Goal: Contribute content: Add original content to the website for others to see

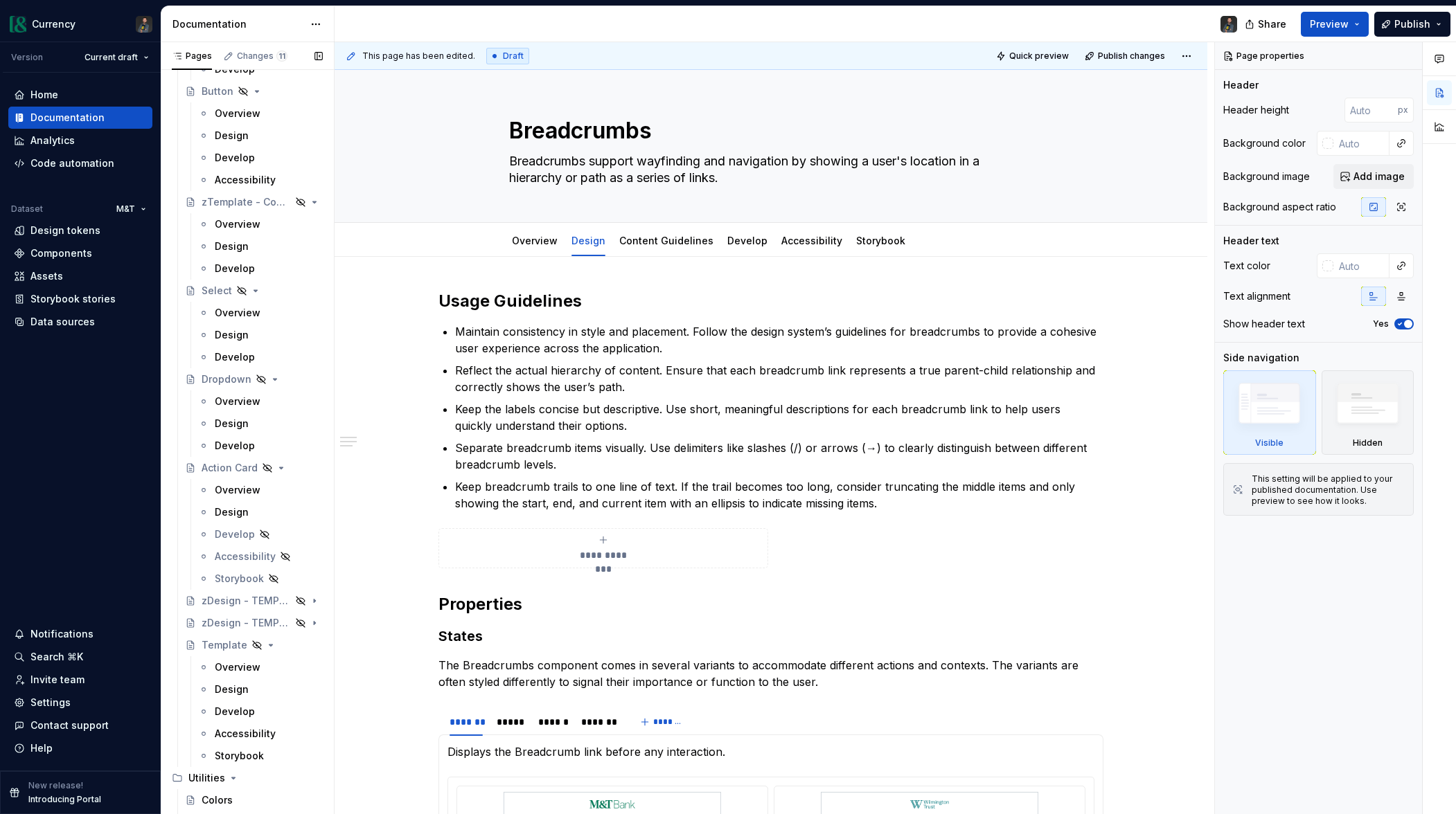
scroll to position [7725, 0]
click at [298, 627] on button "Page tree" at bounding box center [293, 629] width 19 height 19
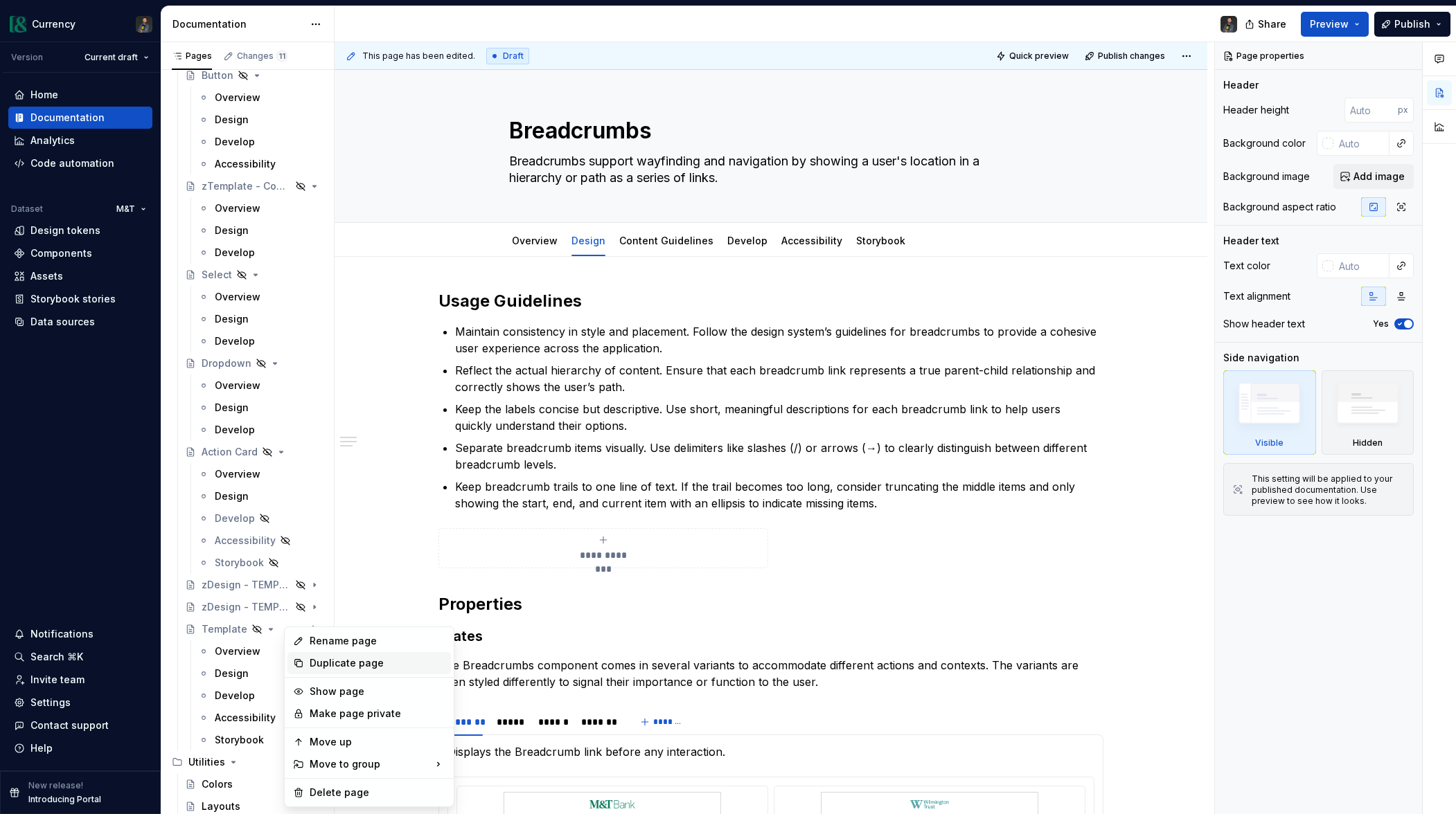
click at [345, 668] on div "Duplicate page" at bounding box center [378, 663] width 136 height 14
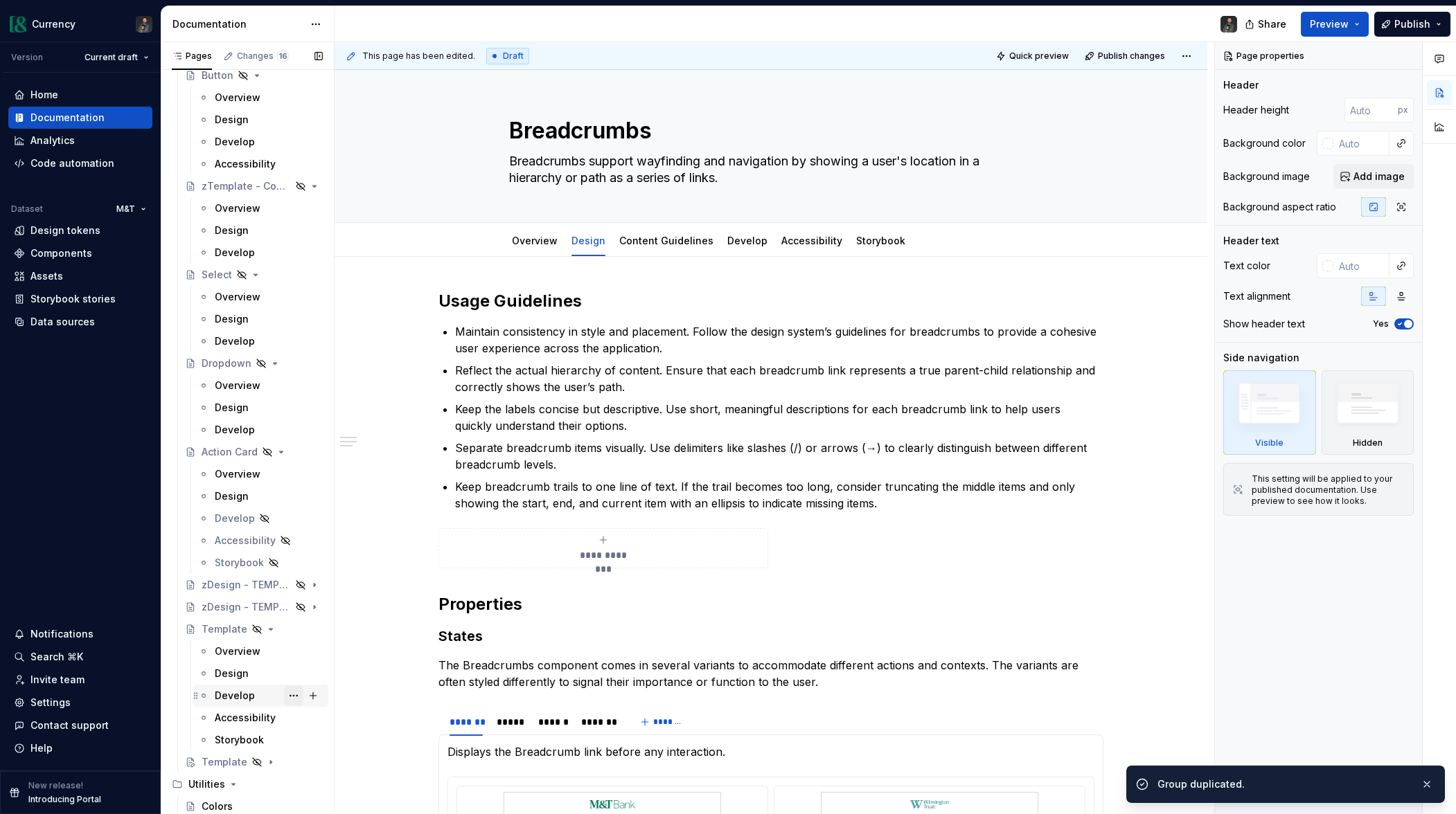
scroll to position [7748, 0]
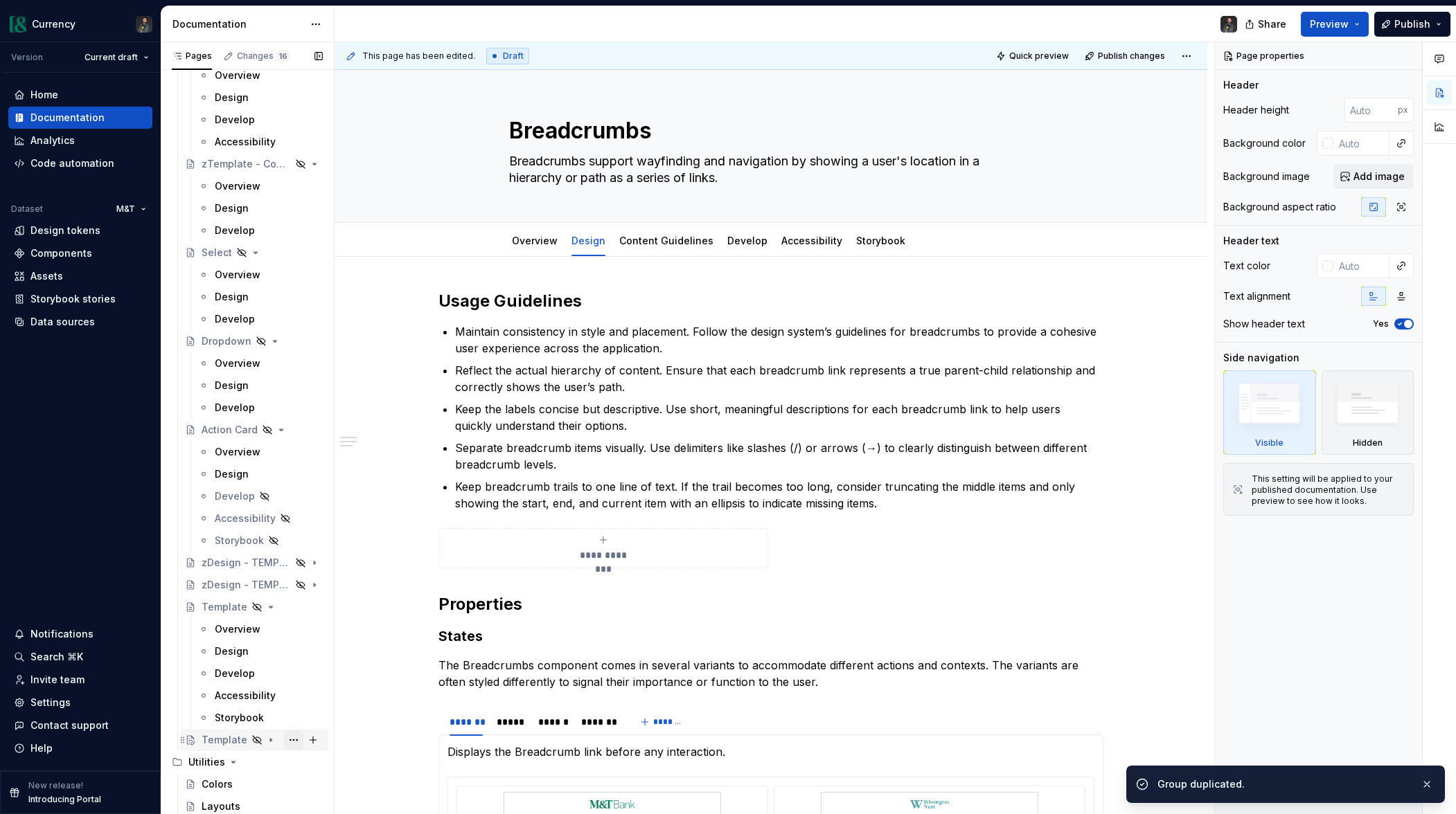
click at [292, 739] on button "Page tree" at bounding box center [293, 740] width 19 height 19
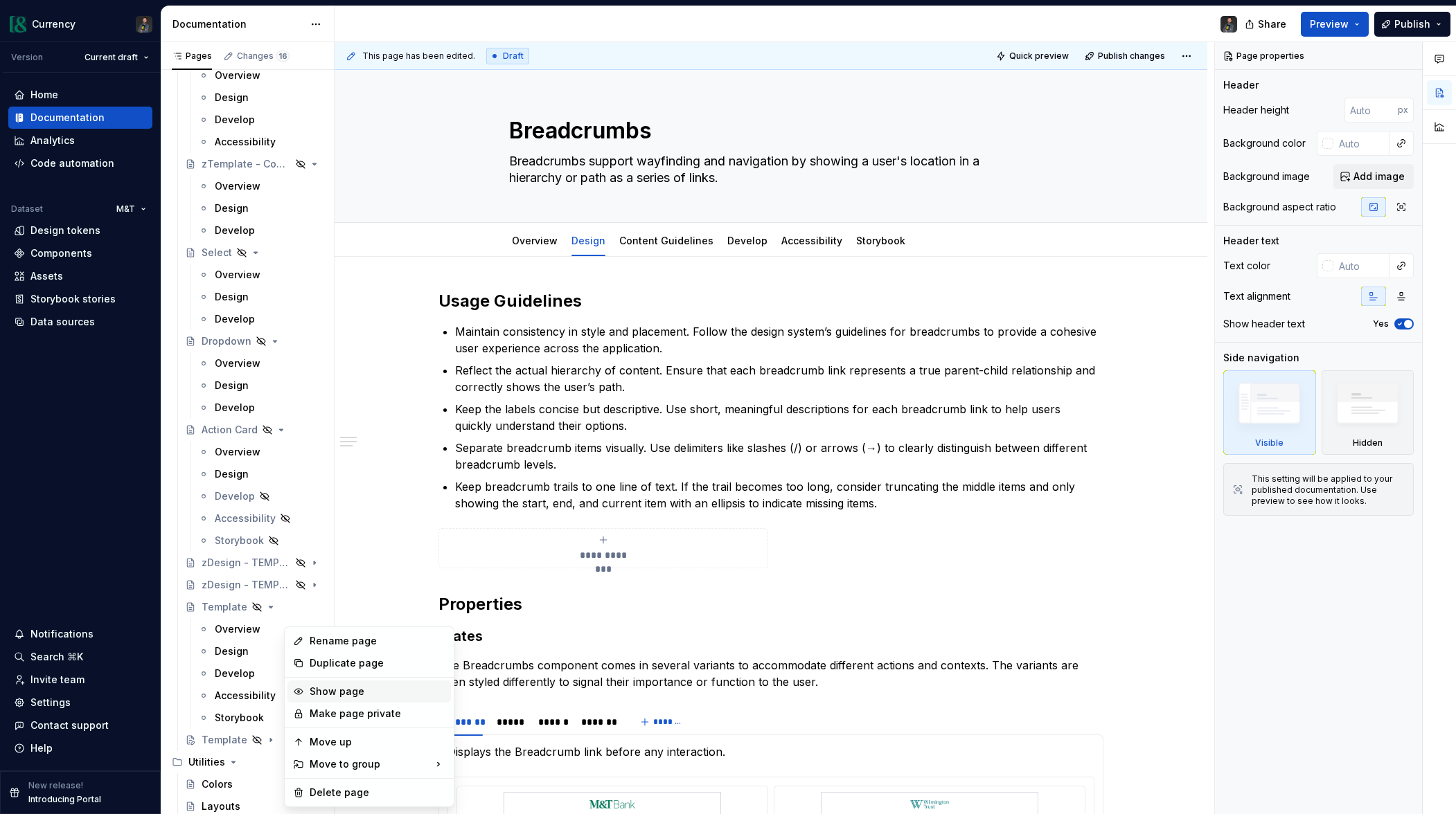
type textarea "*"
click at [345, 635] on div "Rename page" at bounding box center [378, 641] width 136 height 14
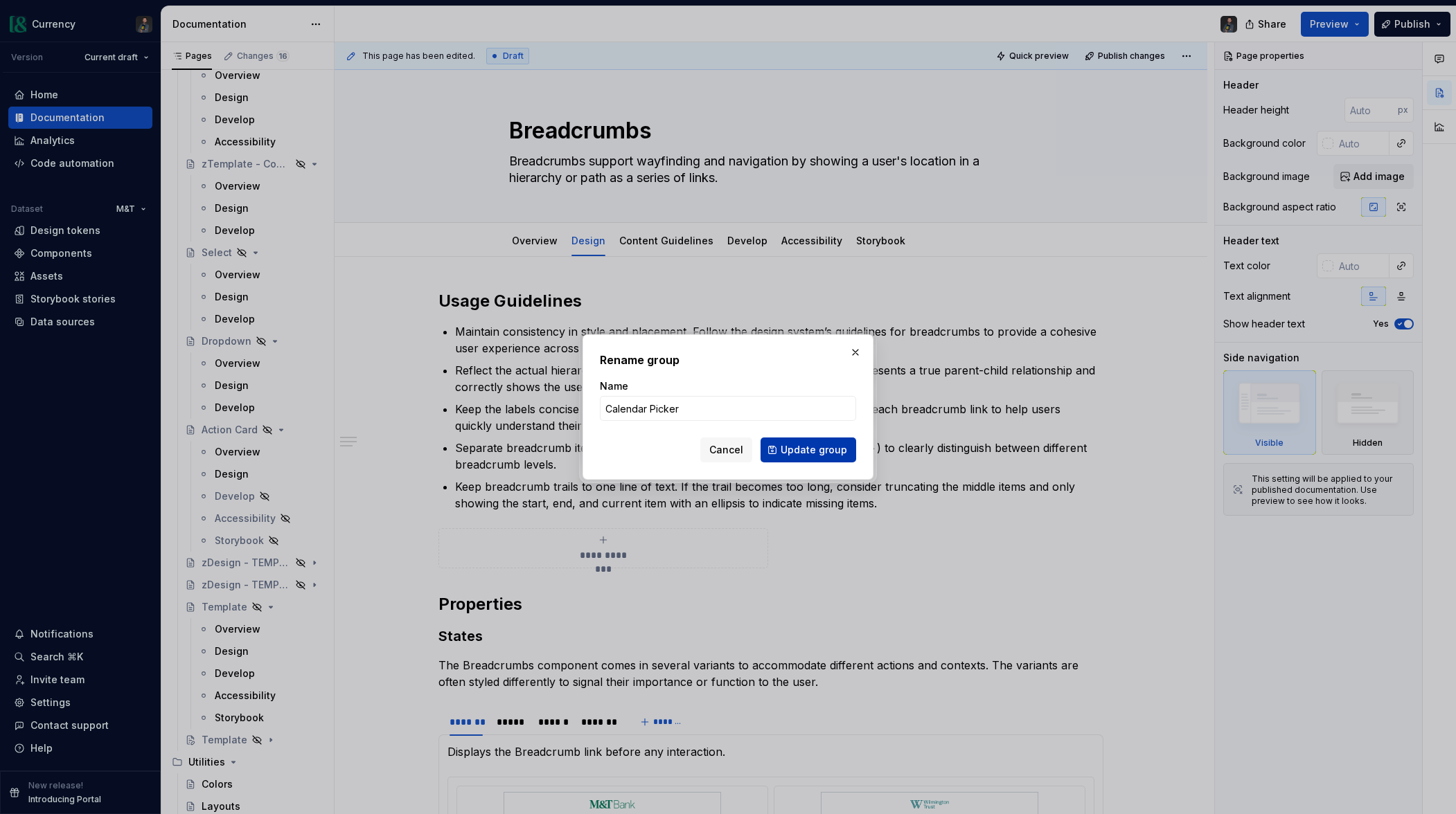
type input "Calendar Picker"
click at [811, 447] on span "Update group" at bounding box center [814, 450] width 67 height 14
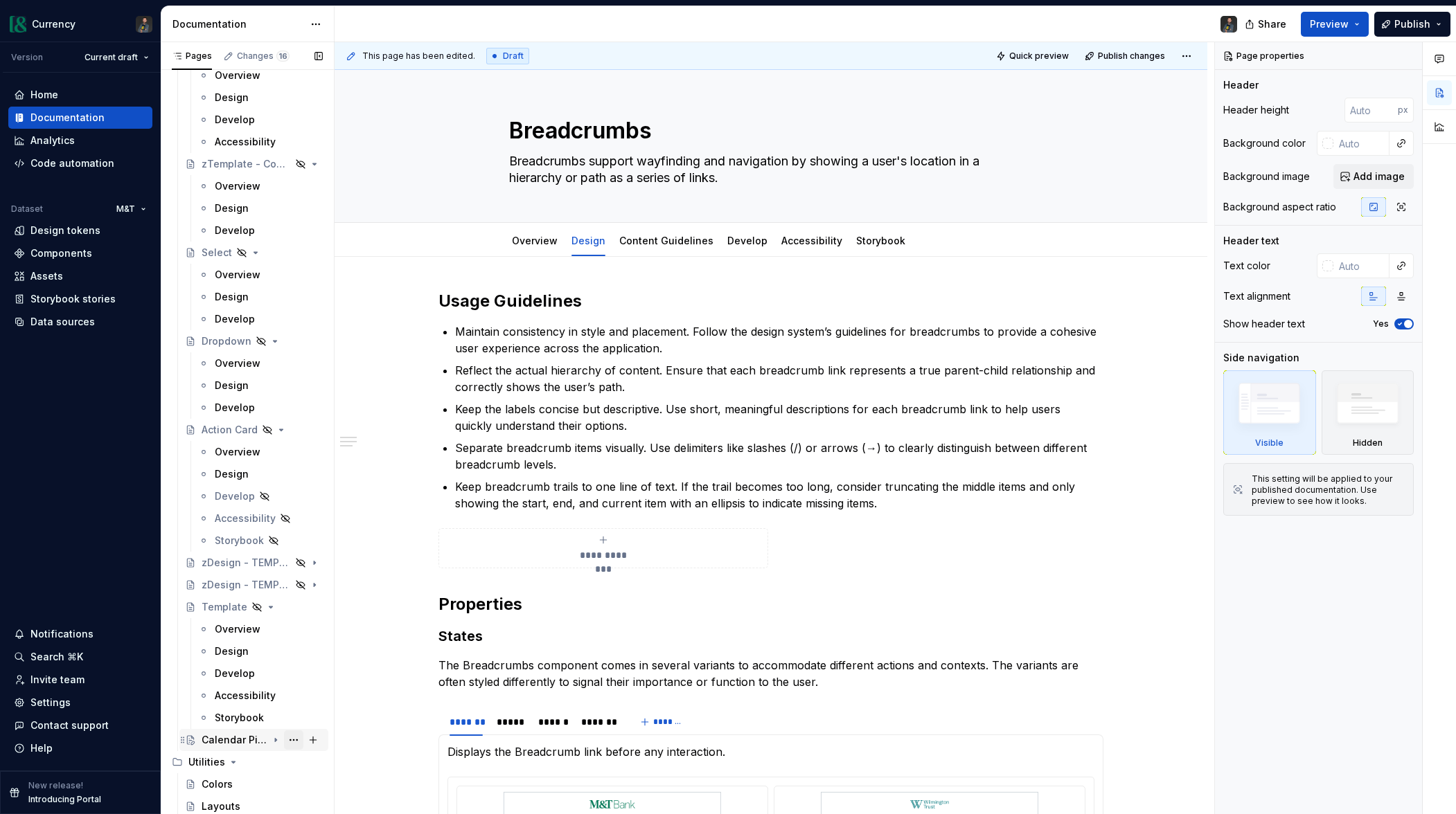
click at [293, 737] on button "Page tree" at bounding box center [293, 740] width 19 height 19
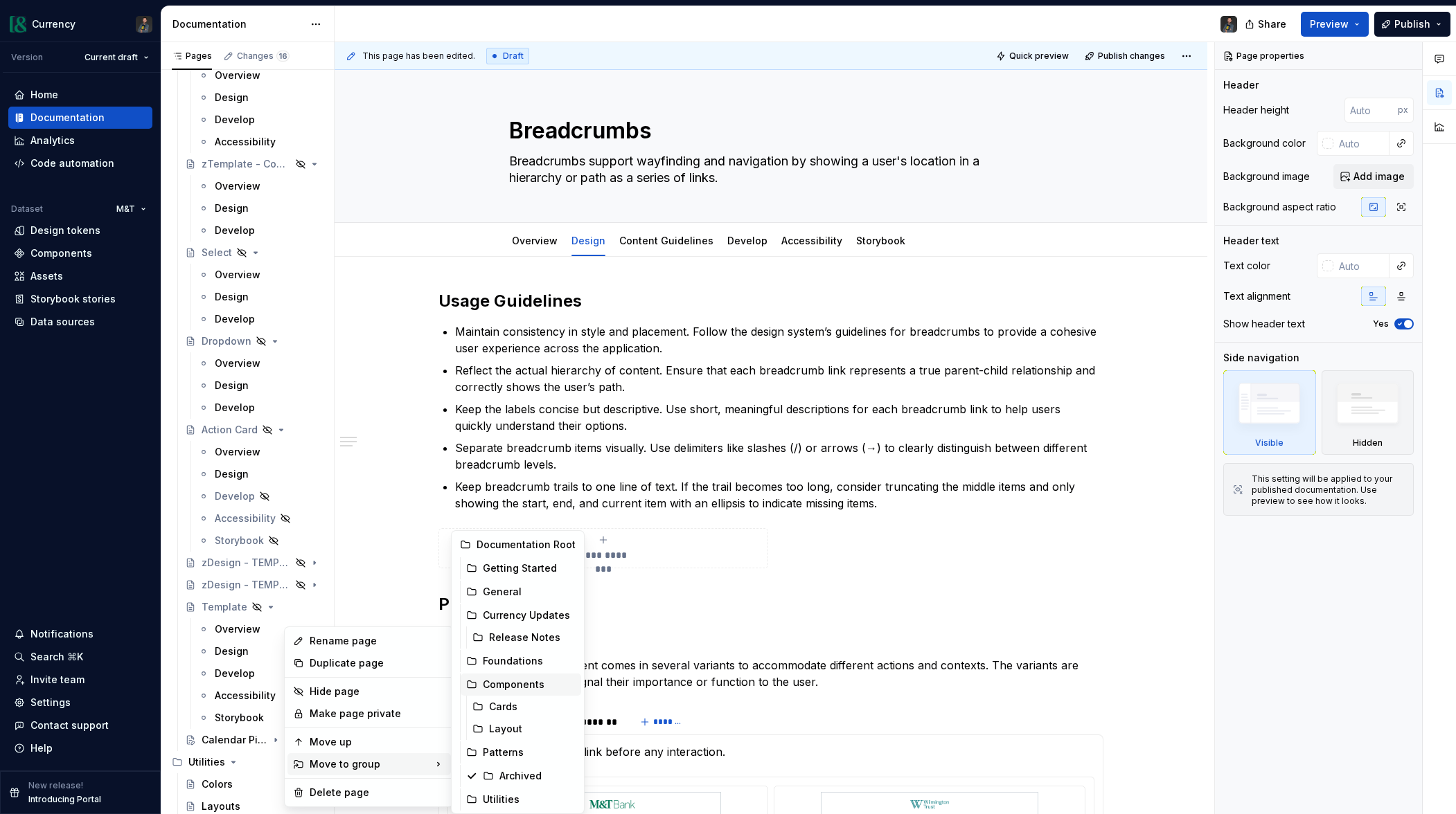
click at [509, 683] on div "Components" at bounding box center [529, 684] width 93 height 14
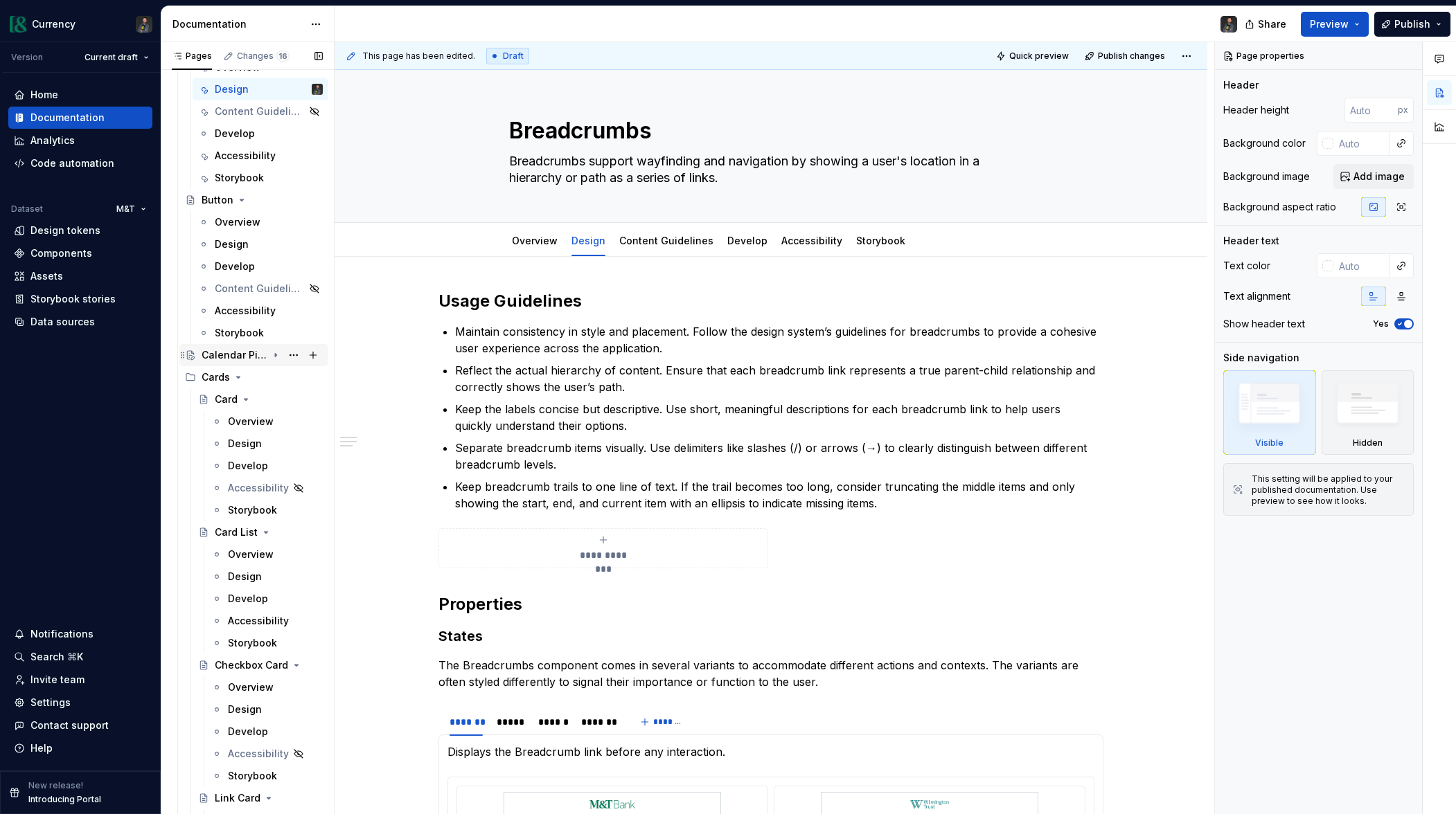
scroll to position [1621, 0]
click at [243, 348] on div "Calendar Picker" at bounding box center [234, 351] width 66 height 14
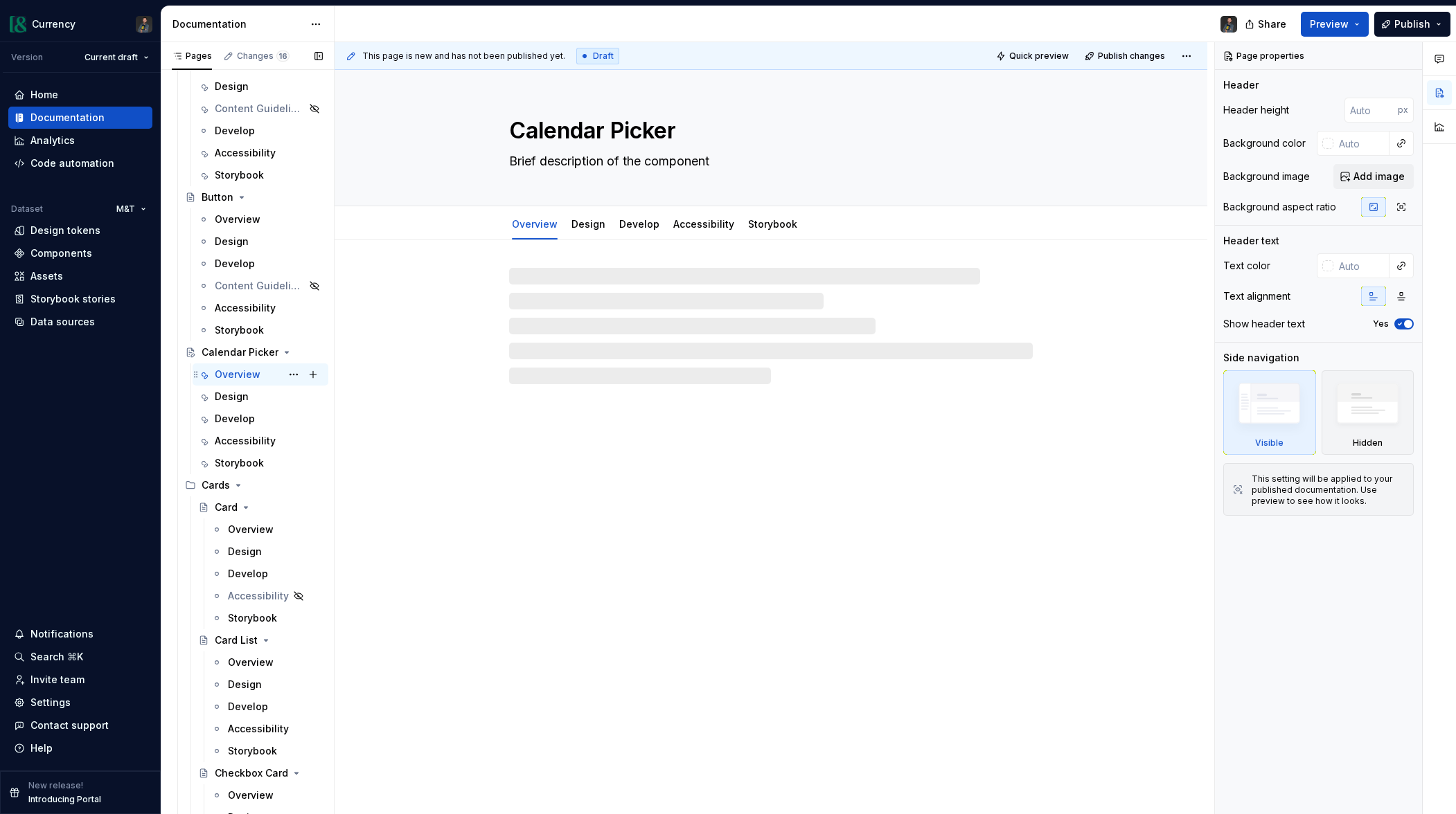
click at [239, 375] on div "Overview" at bounding box center [238, 374] width 46 height 14
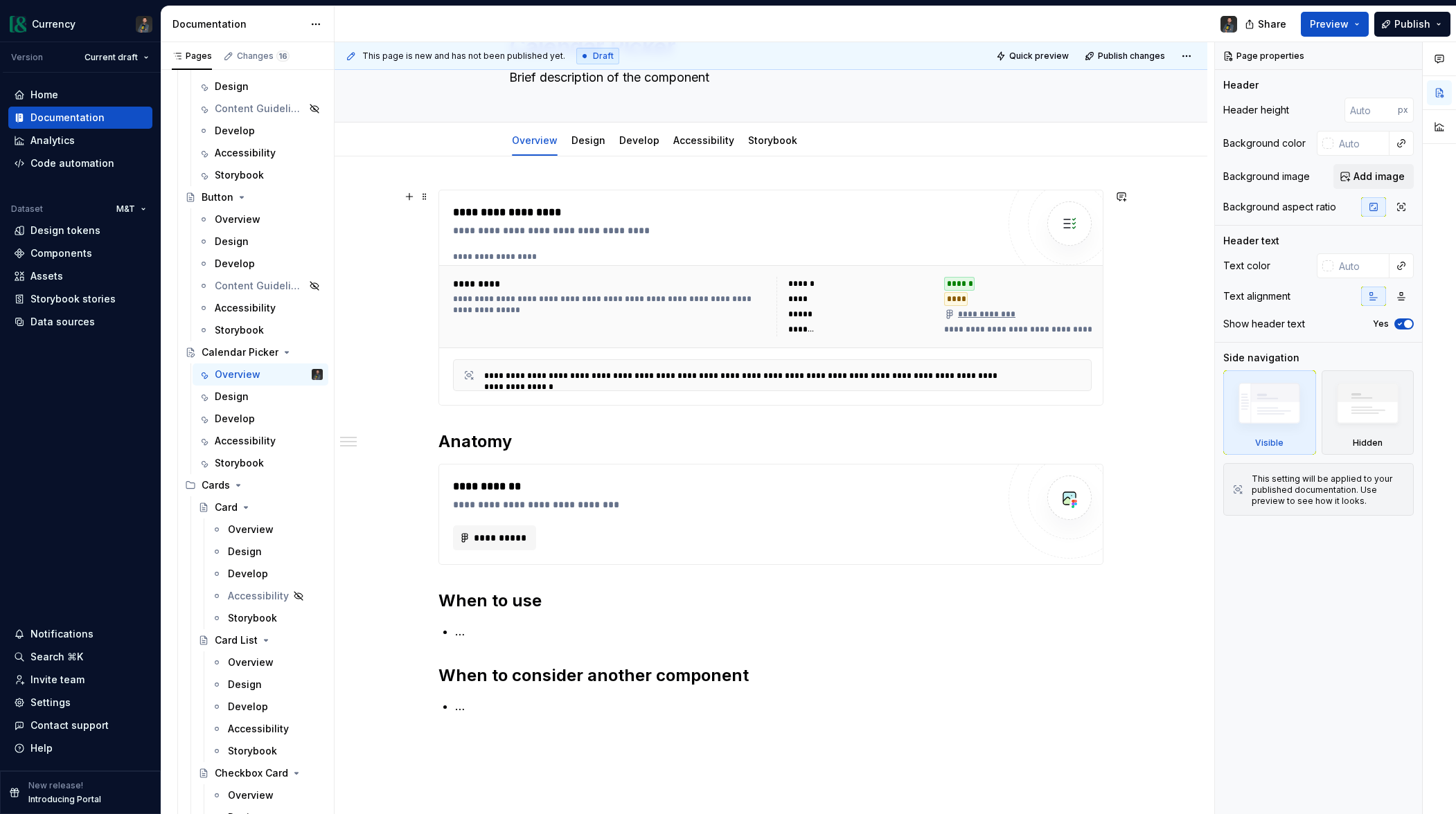
scroll to position [89, 0]
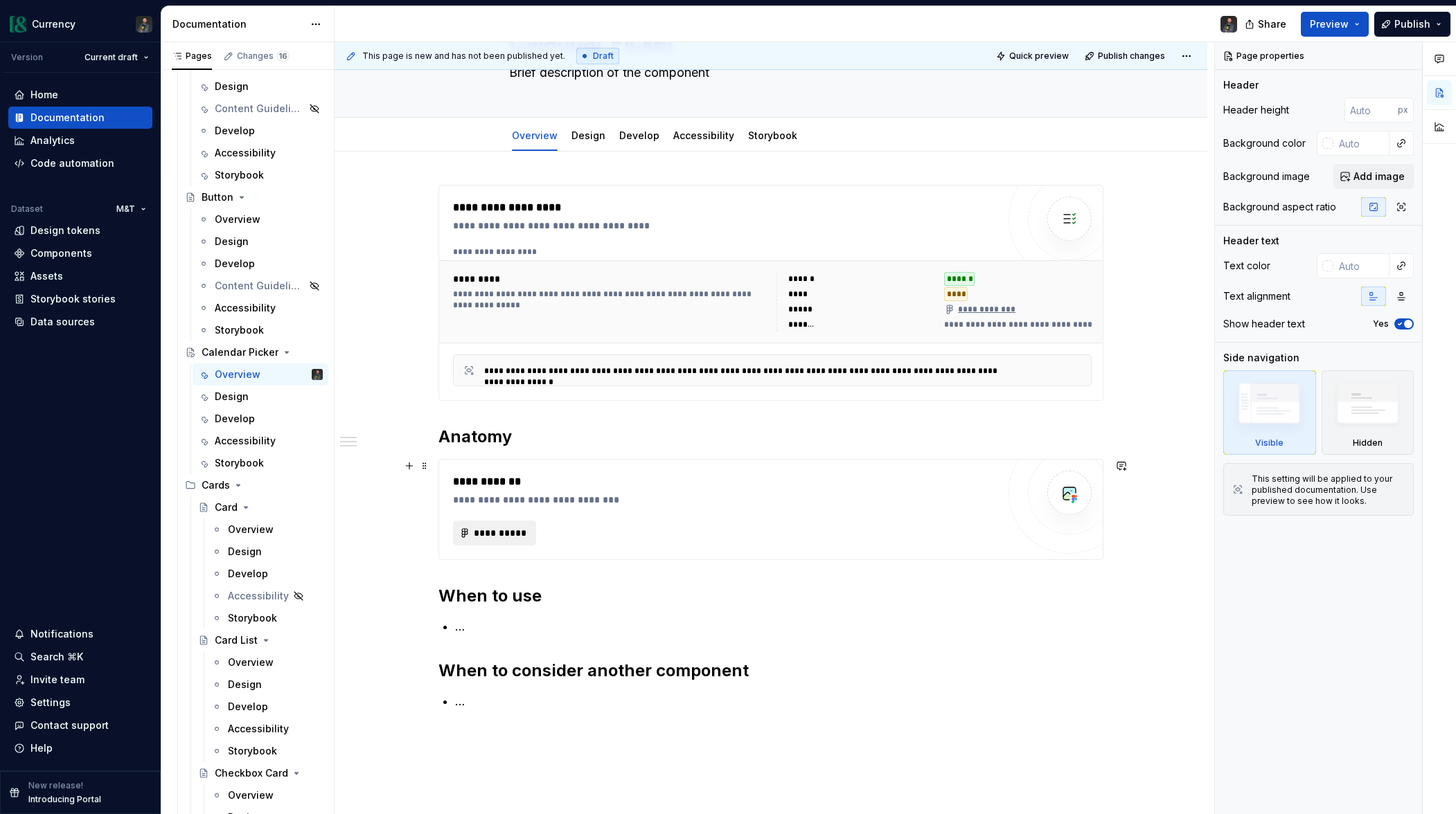
click at [498, 536] on span "**********" at bounding box center [501, 533] width 54 height 14
type textarea "*"
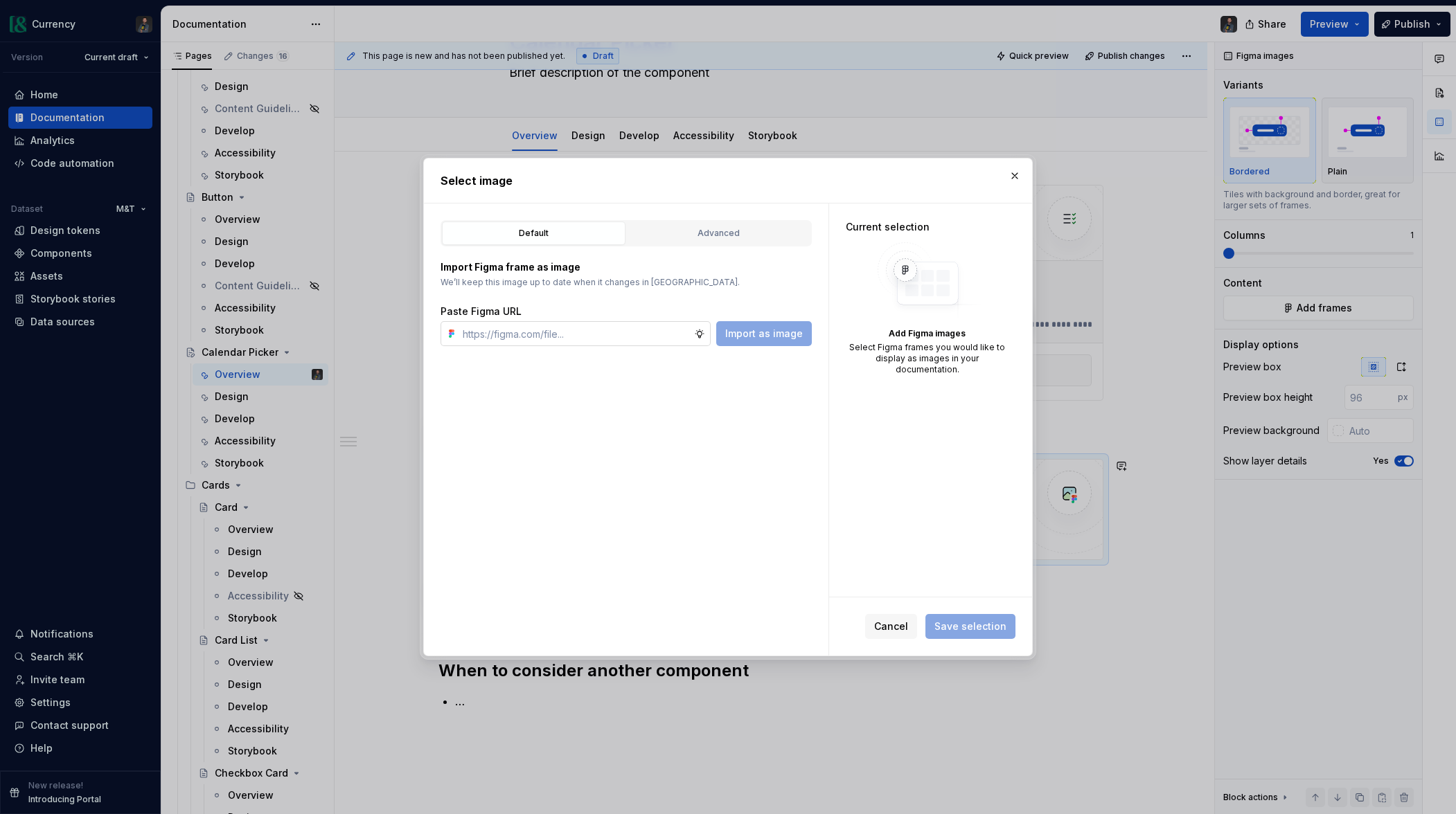
click at [555, 332] on input "text" at bounding box center [576, 334] width 237 height 25
type input "[URL][DOMAIN_NAME]"
click at [964, 629] on span "Save selection" at bounding box center [971, 626] width 72 height 14
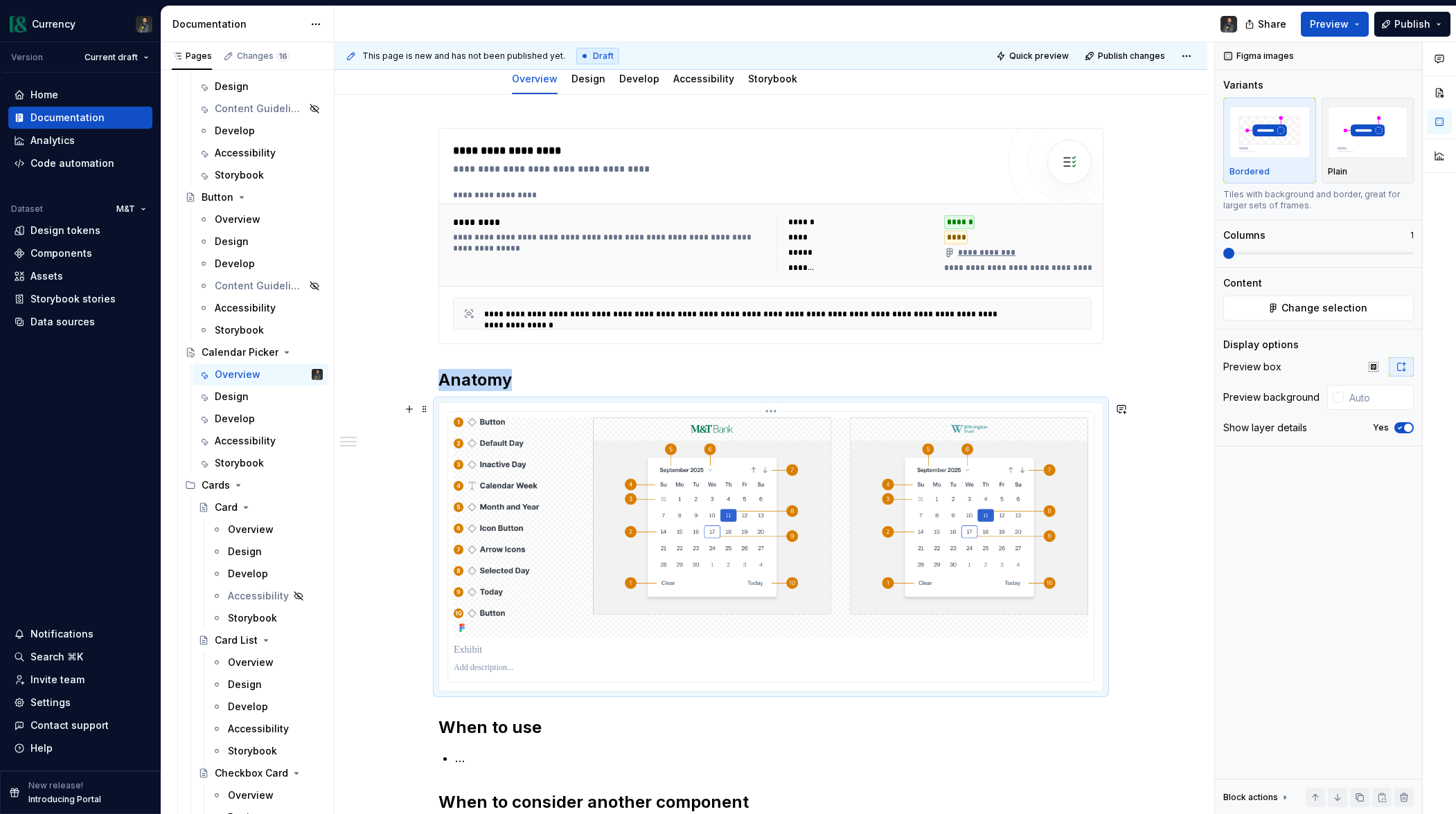
scroll to position [149, 0]
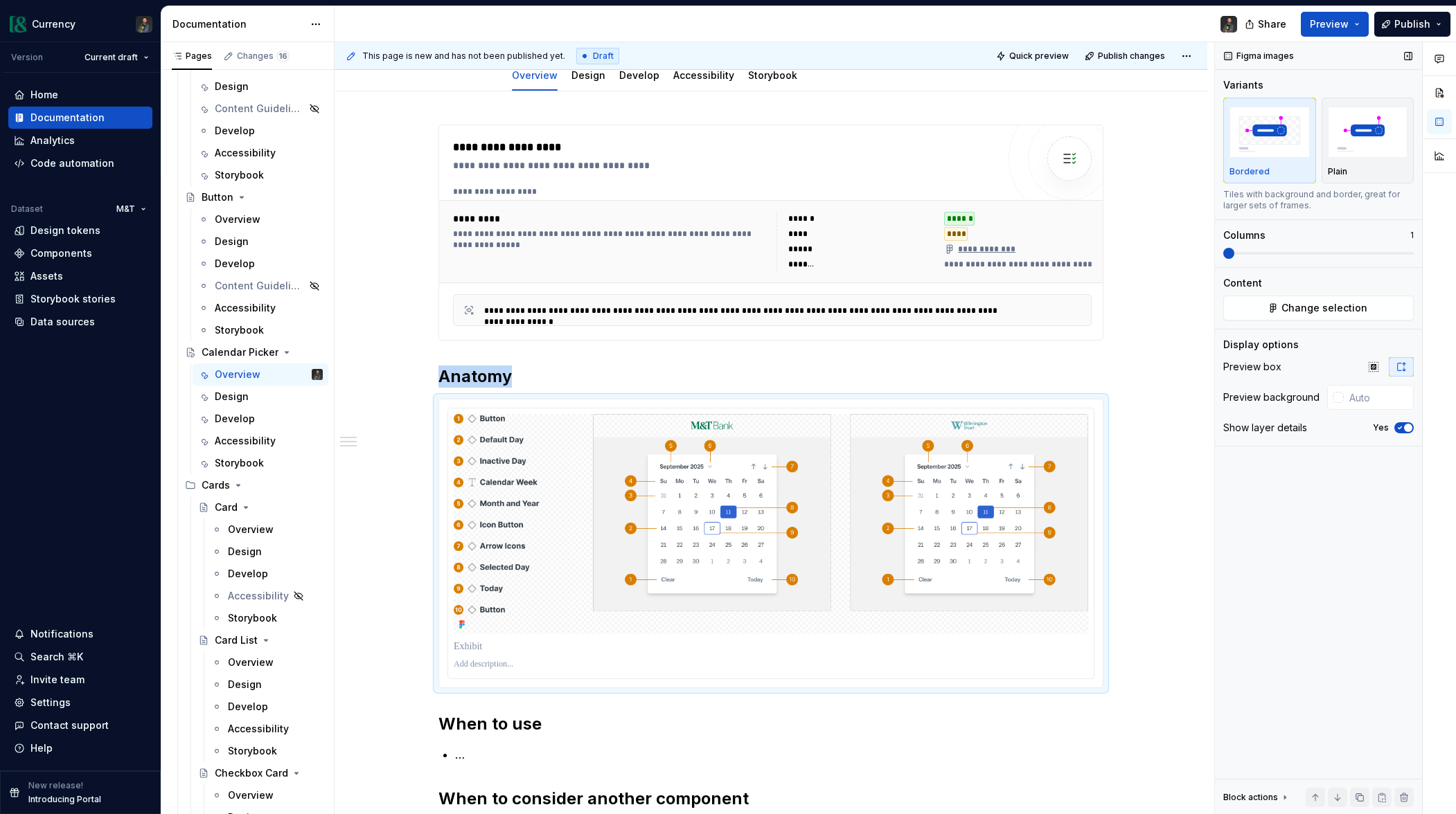
click at [1404, 426] on span "button" at bounding box center [1408, 427] width 8 height 8
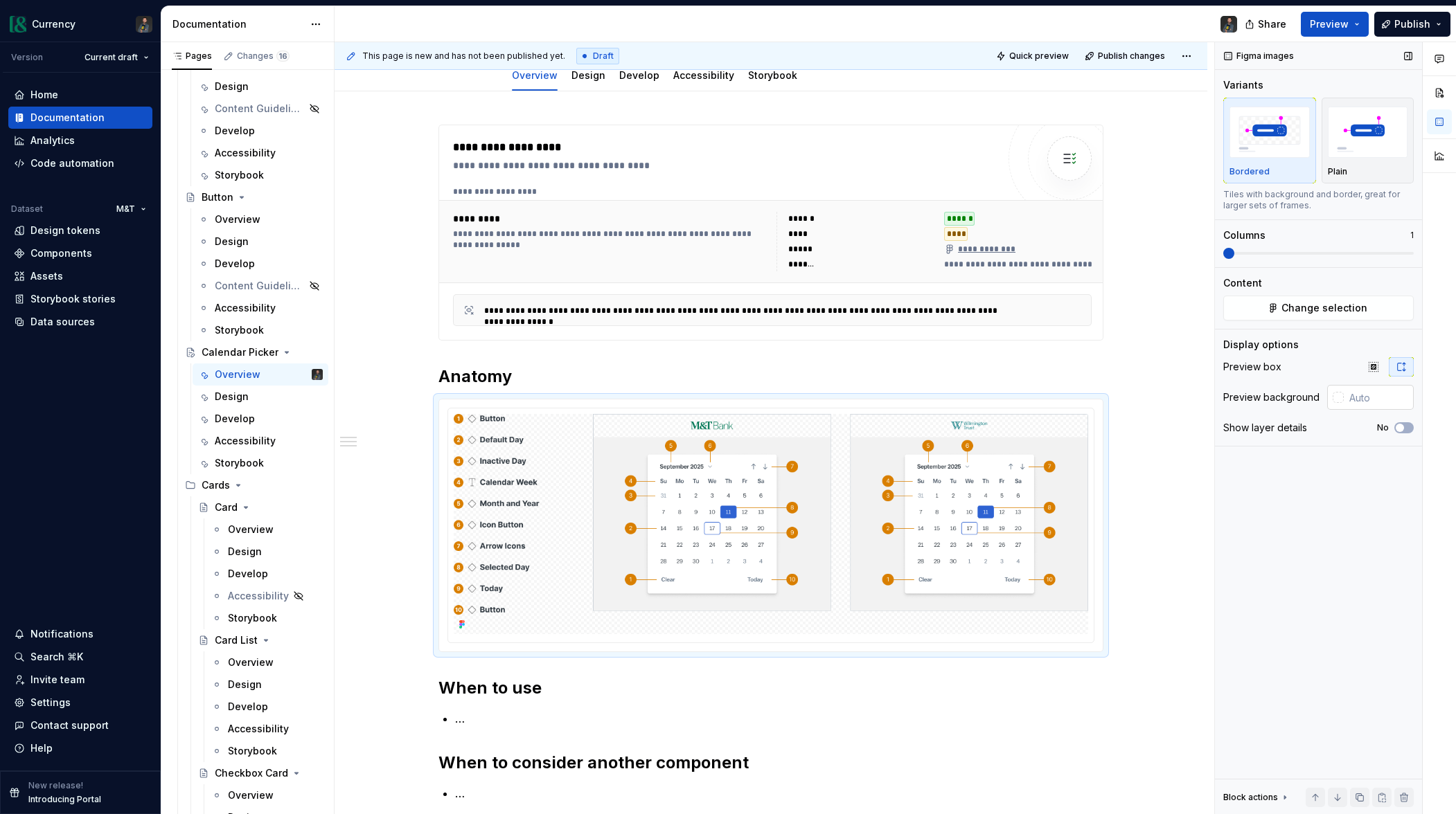
click at [1362, 397] on input "text" at bounding box center [1378, 398] width 70 height 25
type input "#FFFFFF"
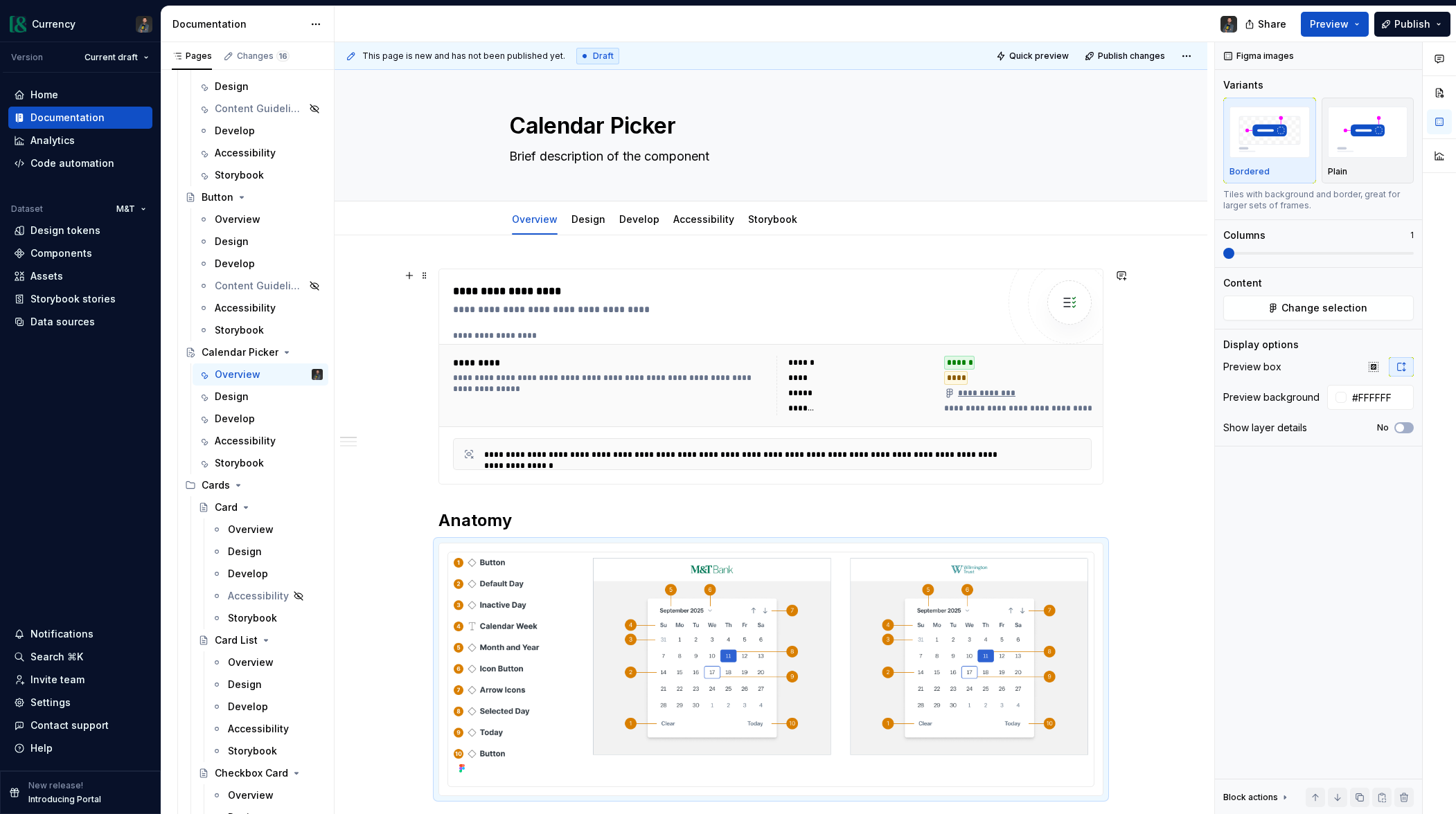
scroll to position [0, 0]
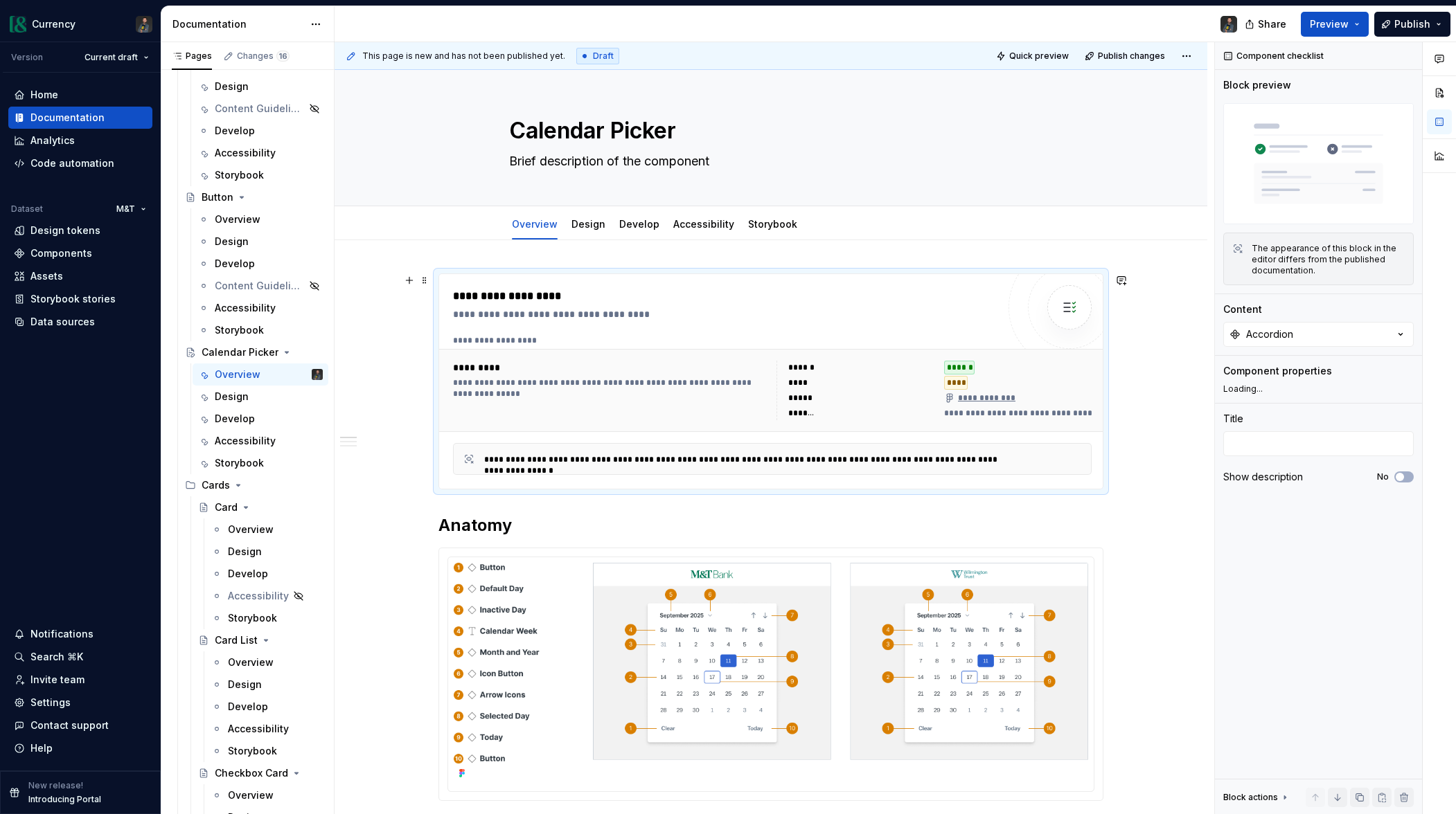
click at [654, 357] on div "**********" at bounding box center [772, 390] width 650 height 70
click at [1275, 338] on div "Accordion" at bounding box center [1270, 334] width 47 height 14
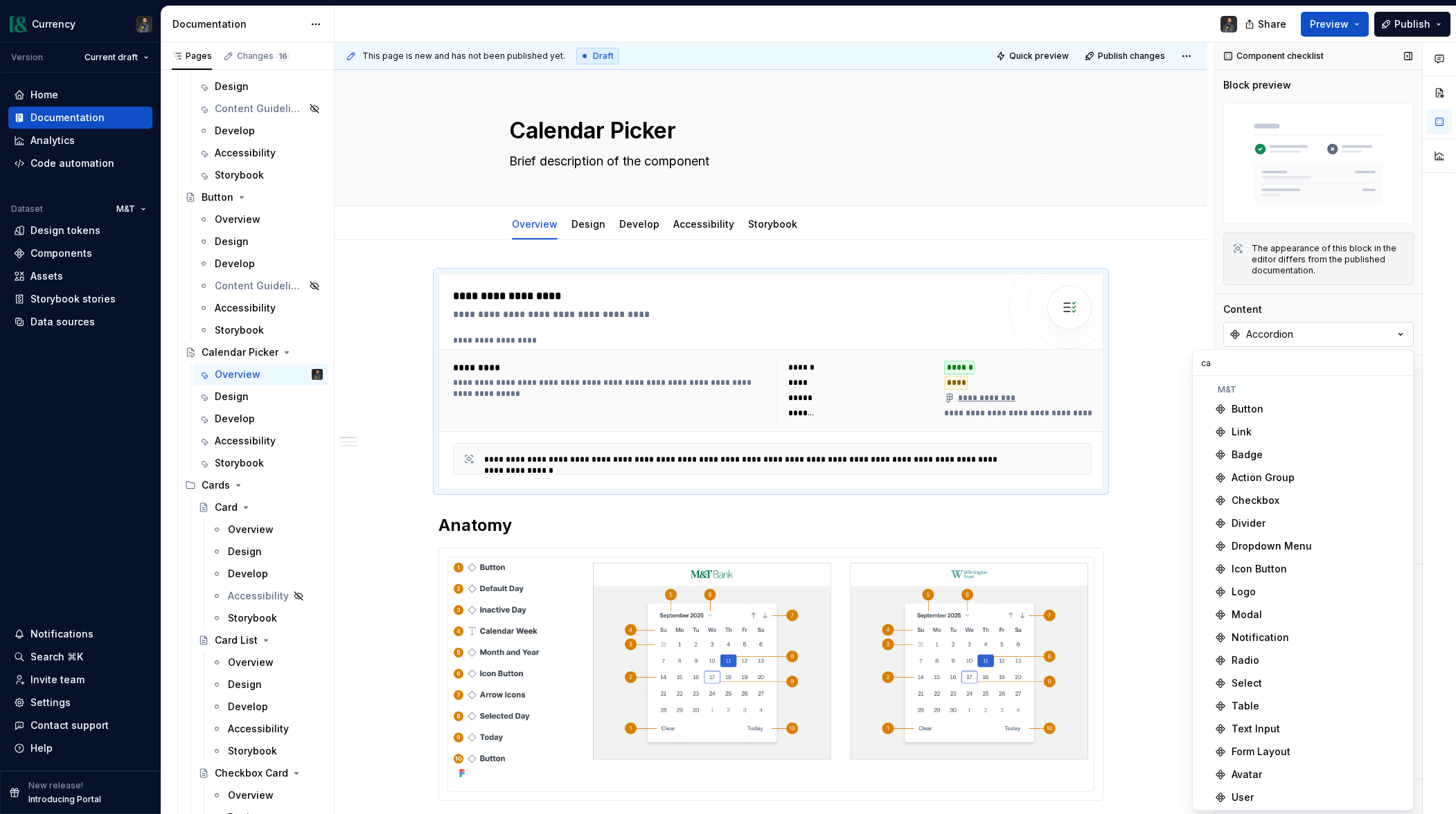
type input "cal"
type textarea "*"
type input "c"
click at [1152, 358] on div "**********" at bounding box center [771, 725] width 873 height 971
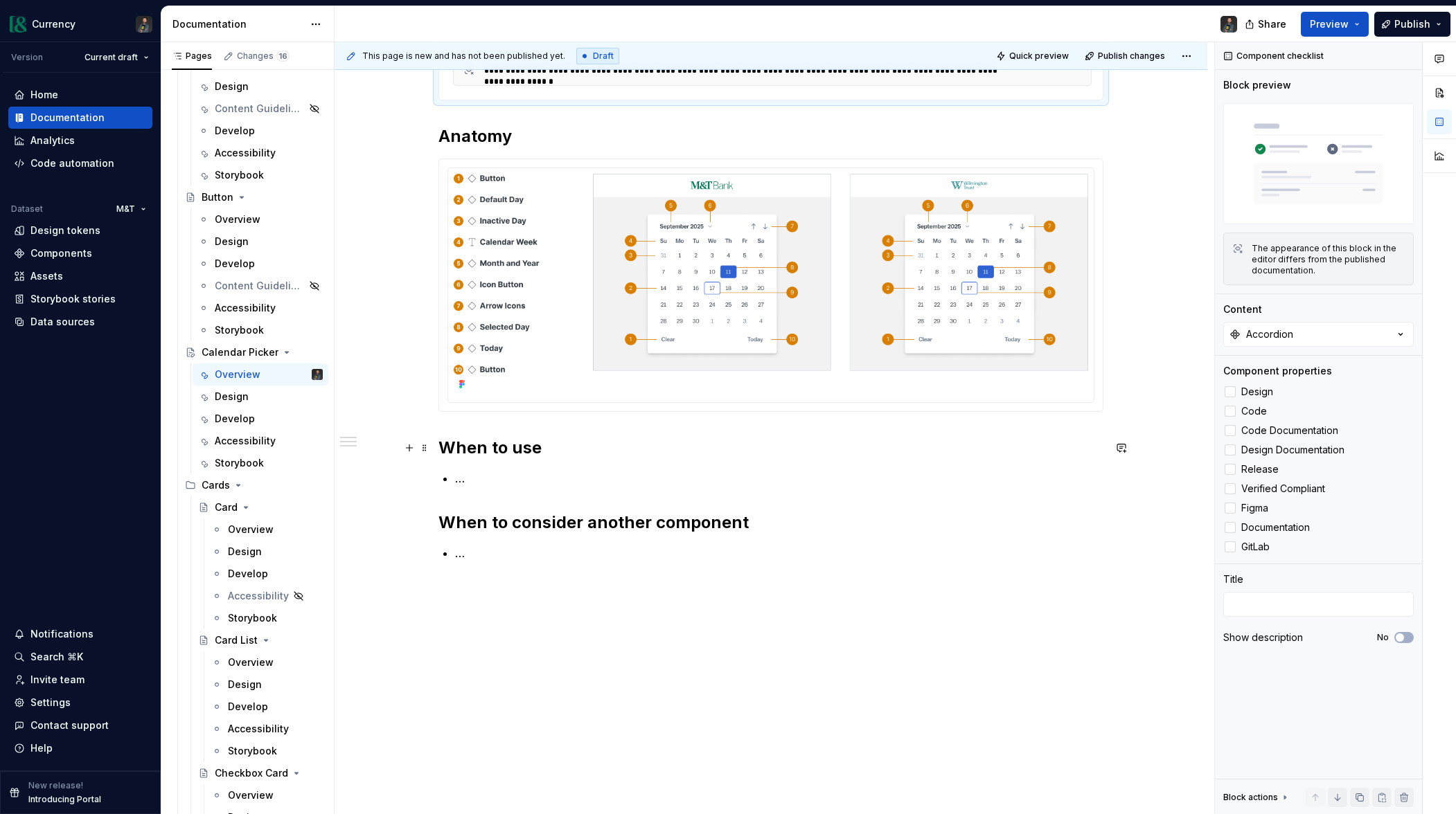
scroll to position [397, 0]
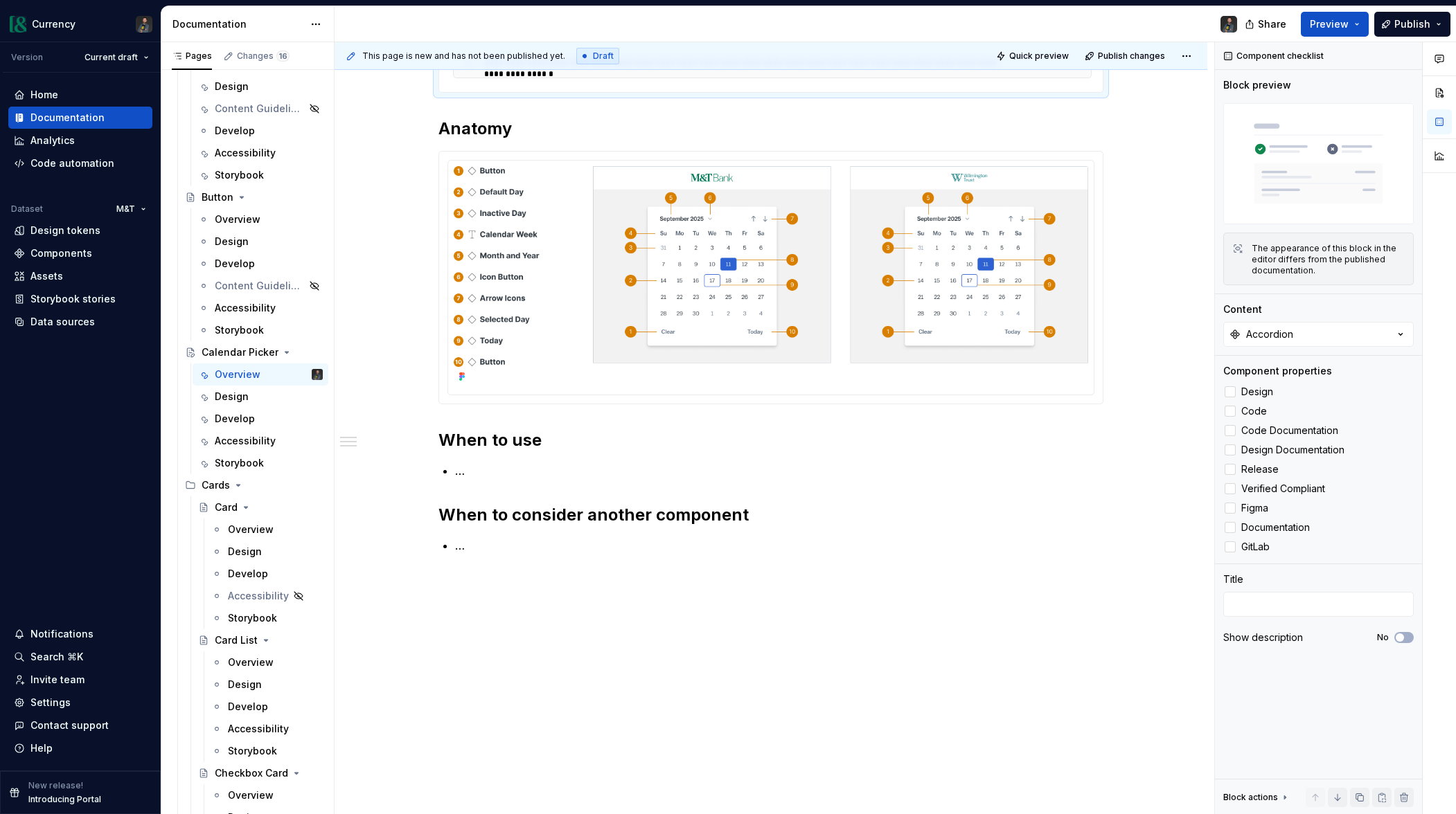
type textarea "*"
